Goal: Find contact information: Find contact information

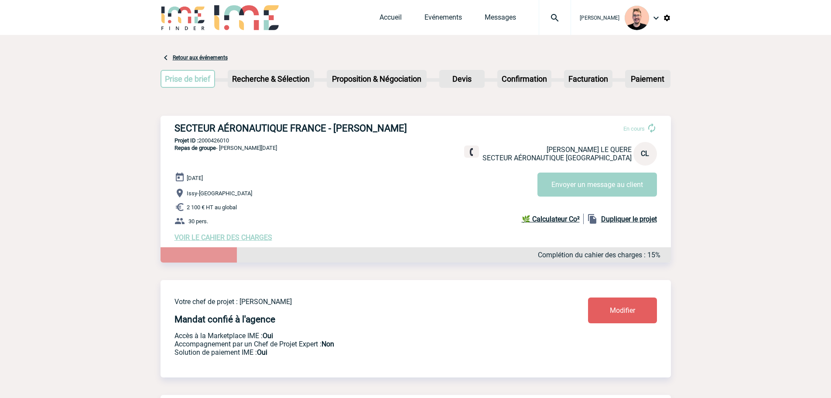
click at [550, 14] on img at bounding box center [554, 18] width 31 height 10
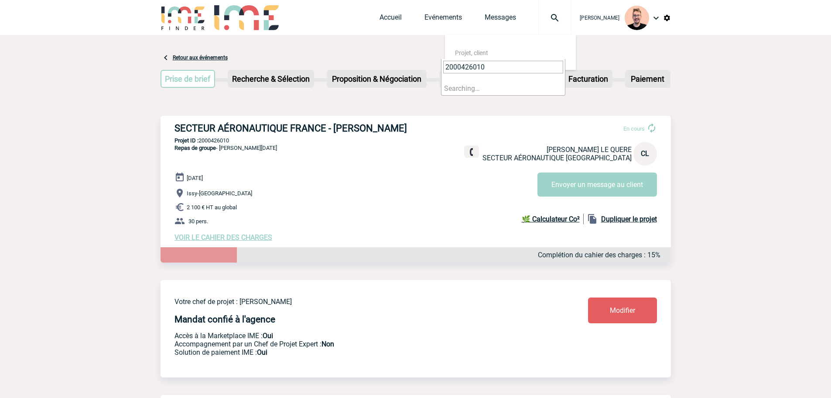
type input "2000426010"
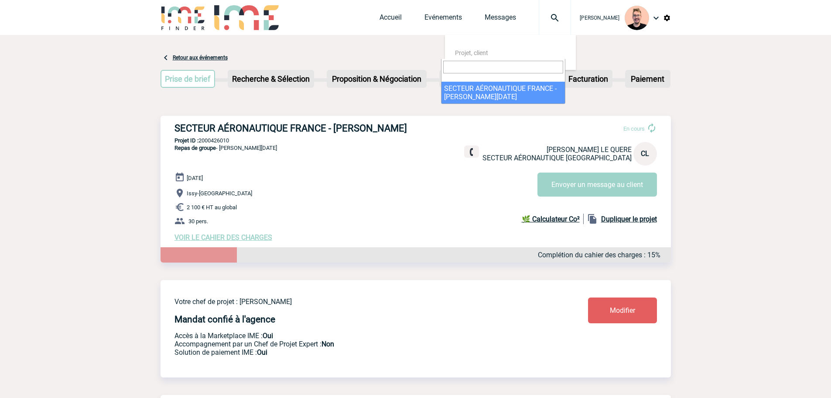
select select "25511"
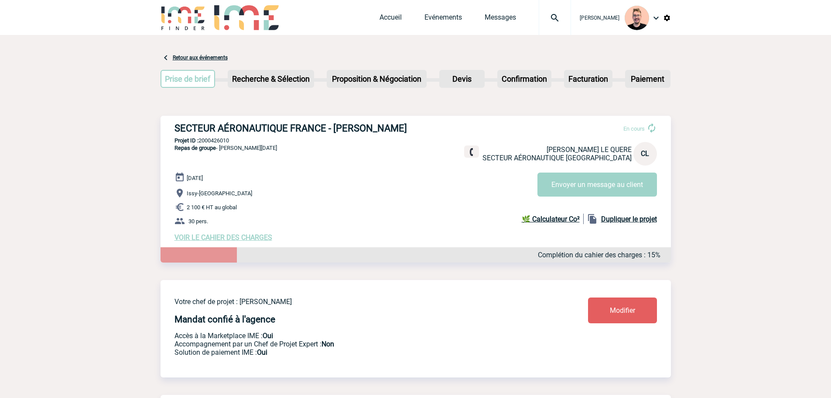
drag, startPoint x: 332, startPoint y: 128, endPoint x: 403, endPoint y: 123, distance: 71.3
click at [403, 123] on h3 "SECTEUR AÉRONAUTIQUE FRANCE - [PERSON_NAME]" at bounding box center [306, 128] width 262 height 11
click at [414, 133] on h3 "SECTEUR AÉRONAUTIQUE FRANCE - [PERSON_NAME]" at bounding box center [306, 128] width 262 height 11
drag, startPoint x: 405, startPoint y: 126, endPoint x: 333, endPoint y: 124, distance: 72.0
click at [333, 124] on h3 "SECTEUR AÉRONAUTIQUE FRANCE - [PERSON_NAME]" at bounding box center [306, 128] width 262 height 11
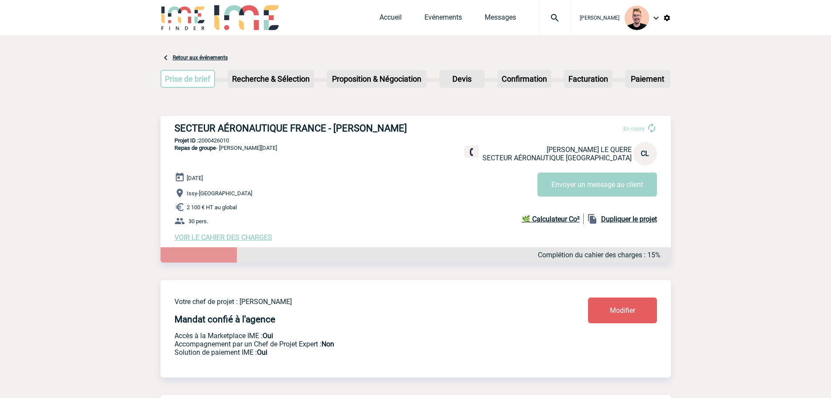
copy h3 "[PERSON_NAME] LE QUERE"
click at [545, 23] on img at bounding box center [554, 18] width 31 height 10
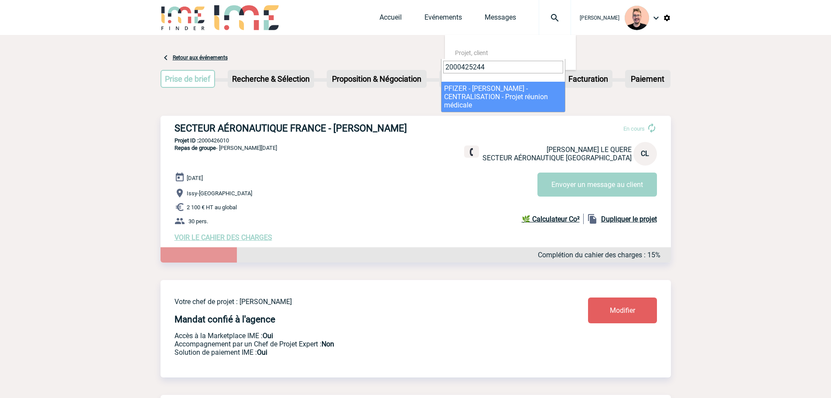
type input "2000425244"
select select "24745"
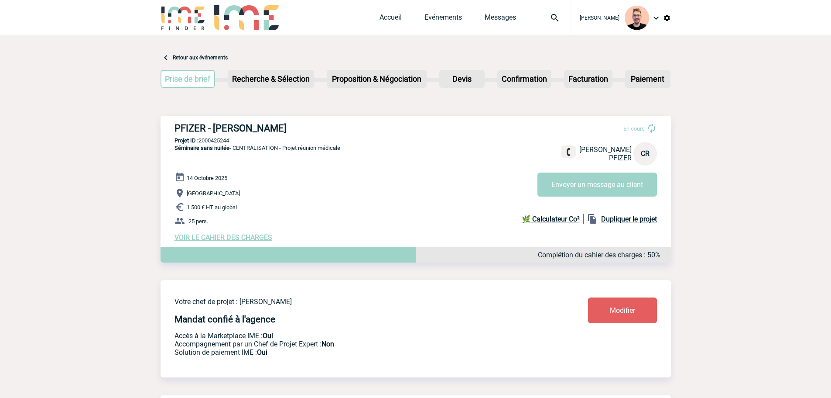
drag, startPoint x: 213, startPoint y: 127, endPoint x: 330, endPoint y: 127, distance: 117.8
click at [330, 127] on h3 "PFIZER - Christelle REBOLLO-GARCIA" at bounding box center [306, 128] width 262 height 11
copy h3 "Christelle REBOLLO-GARCIA"
drag, startPoint x: 545, startPoint y: 13, endPoint x: 535, endPoint y: 27, distance: 17.9
click at [545, 13] on img at bounding box center [554, 18] width 31 height 10
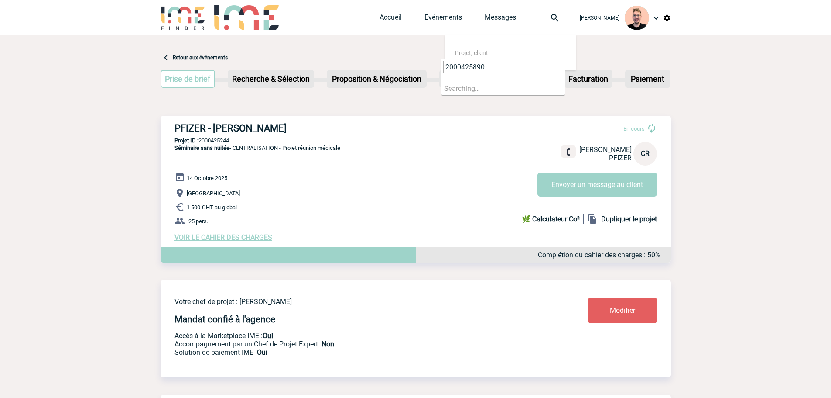
type input "2000425890"
select select "25391"
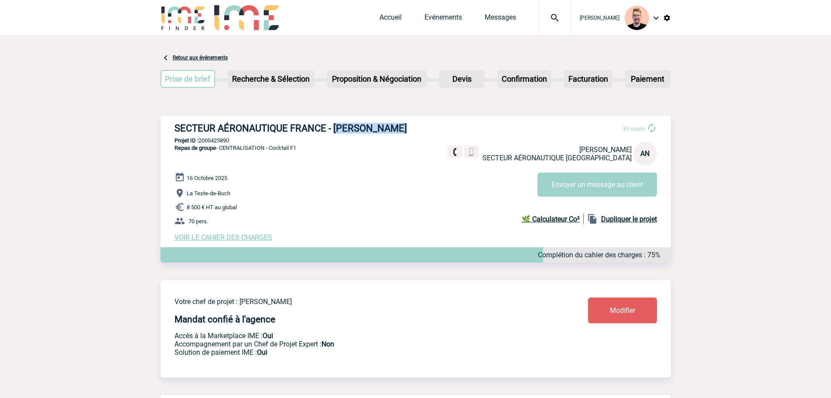
drag, startPoint x: 333, startPoint y: 130, endPoint x: 404, endPoint y: 126, distance: 71.7
click at [404, 126] on h3 "SECTEUR AÉRONAUTIQUE FRANCE - Audrey NAVEAU" at bounding box center [306, 128] width 262 height 11
copy h3 "Audrey NAVEAU"
